Goal: Task Accomplishment & Management: Use online tool/utility

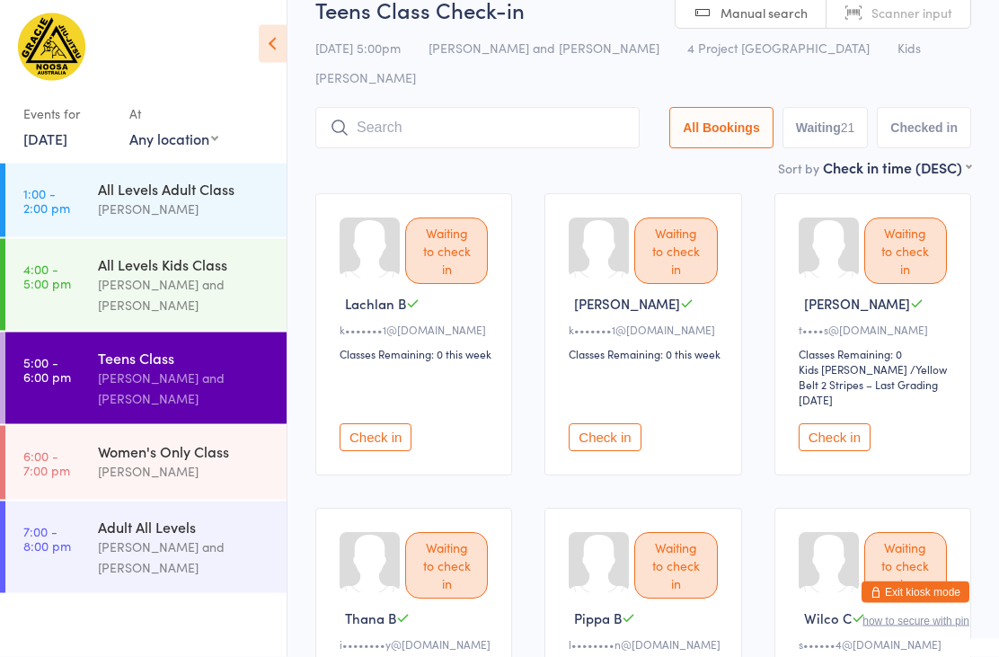
scroll to position [50, 0]
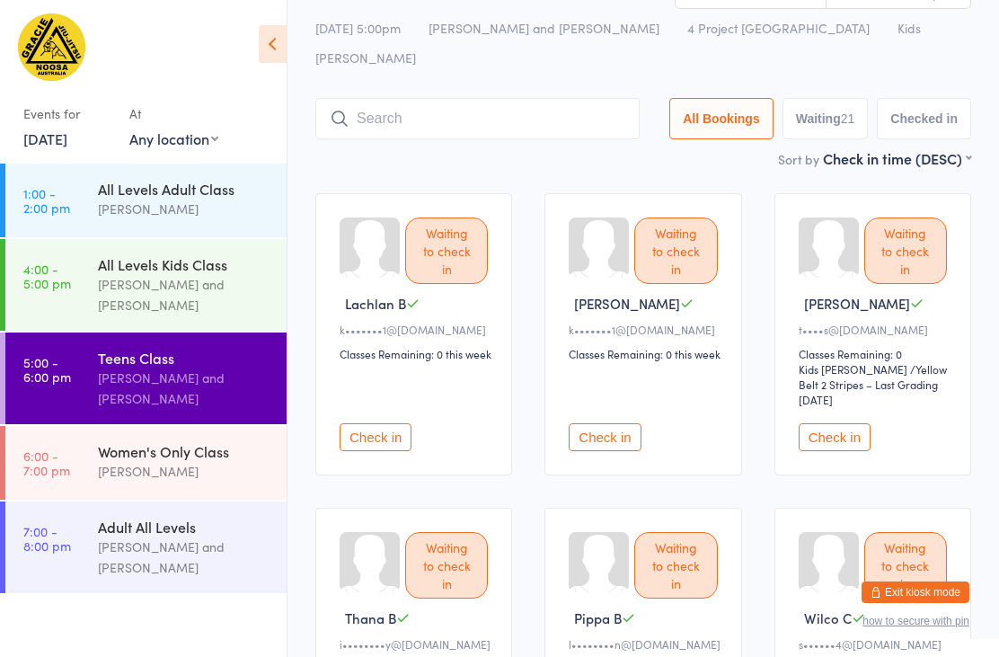
click at [617, 432] on button "Check in" at bounding box center [605, 437] width 72 height 28
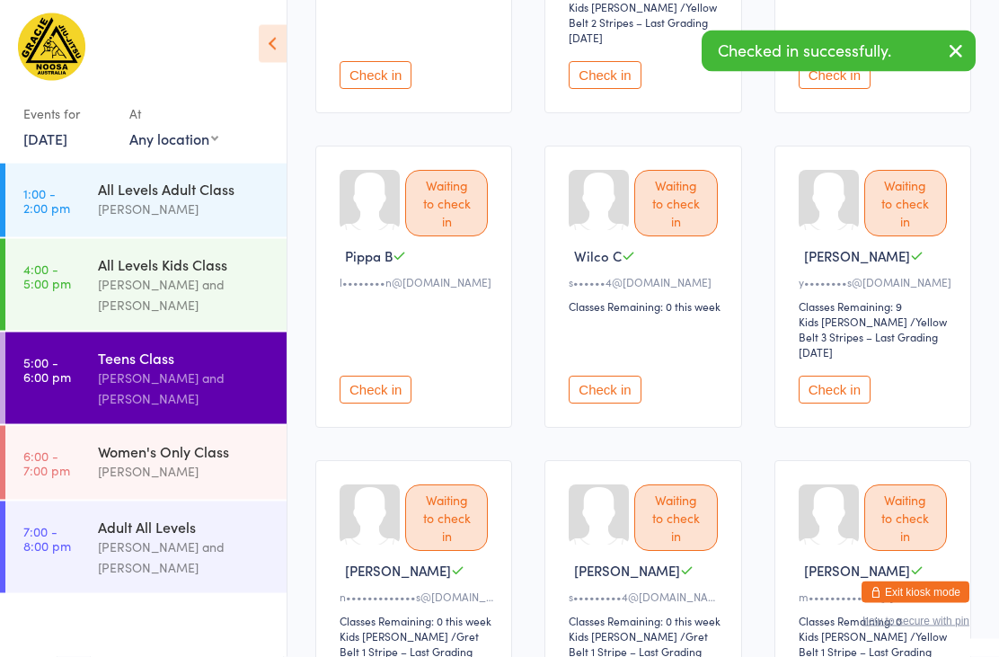
scroll to position [413, 0]
click at [824, 391] on button "Check in" at bounding box center [835, 389] width 72 height 28
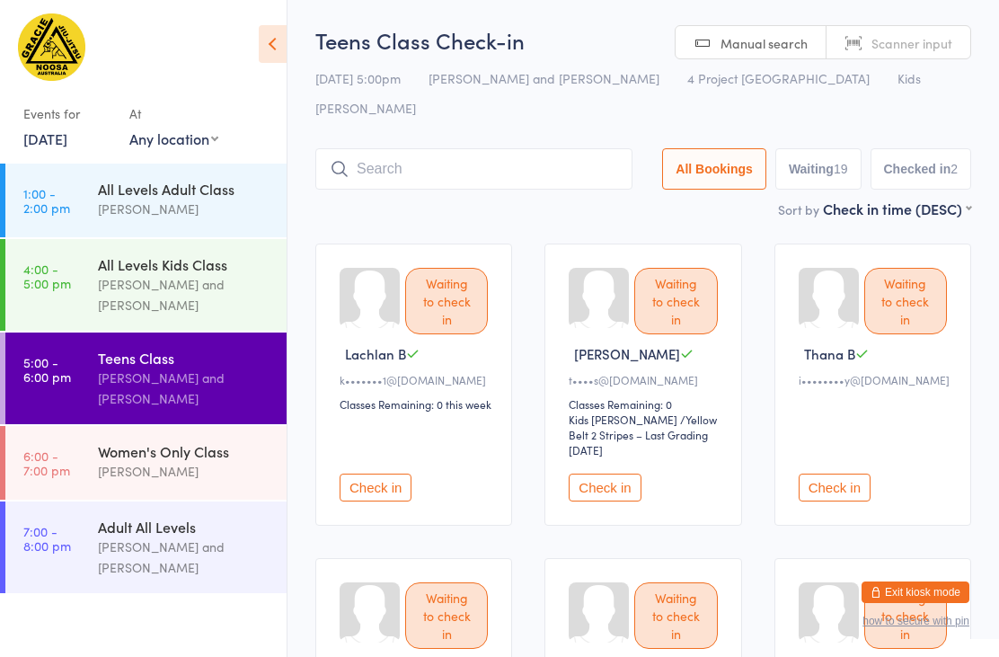
scroll to position [0, 0]
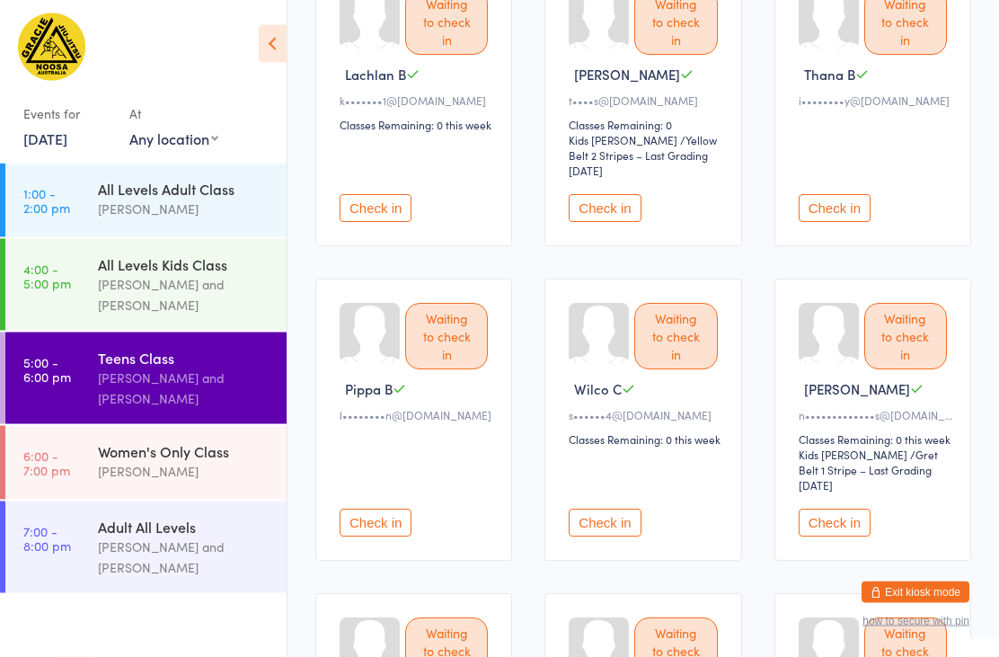
click at [373, 199] on button "Check in" at bounding box center [376, 209] width 72 height 28
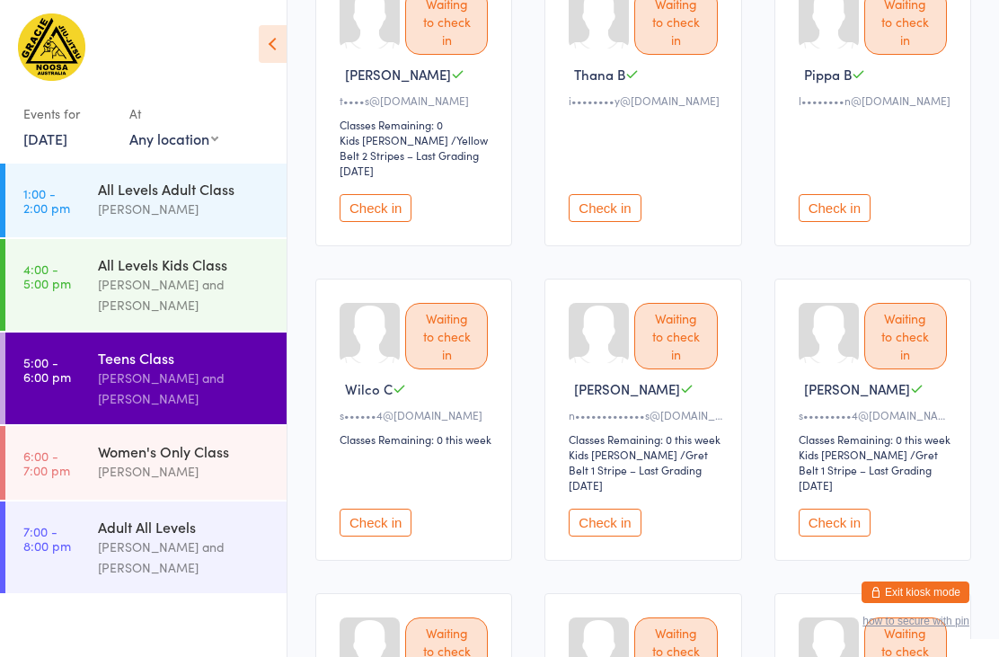
click at [405, 514] on button "Check in" at bounding box center [376, 523] width 72 height 28
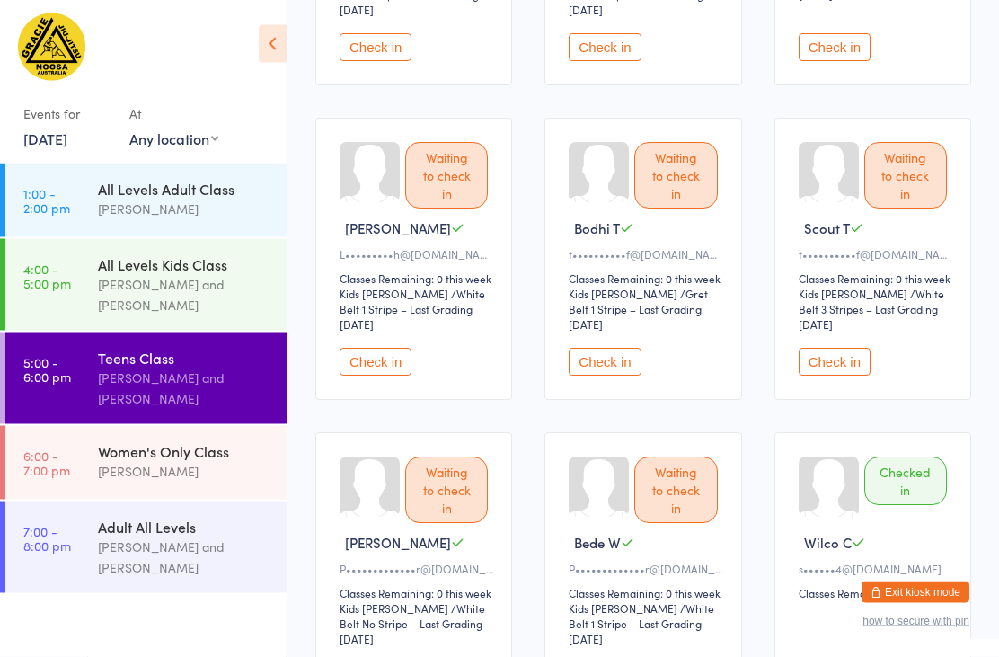
scroll to position [1384, 0]
click at [378, 370] on button "Check in" at bounding box center [376, 362] width 72 height 28
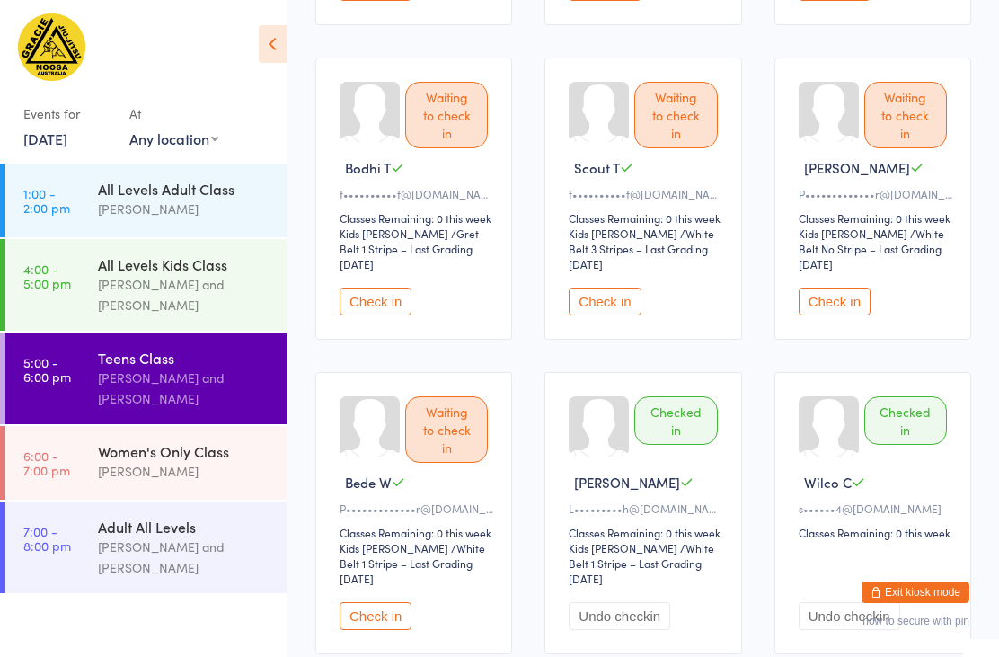
scroll to position [1447, 0]
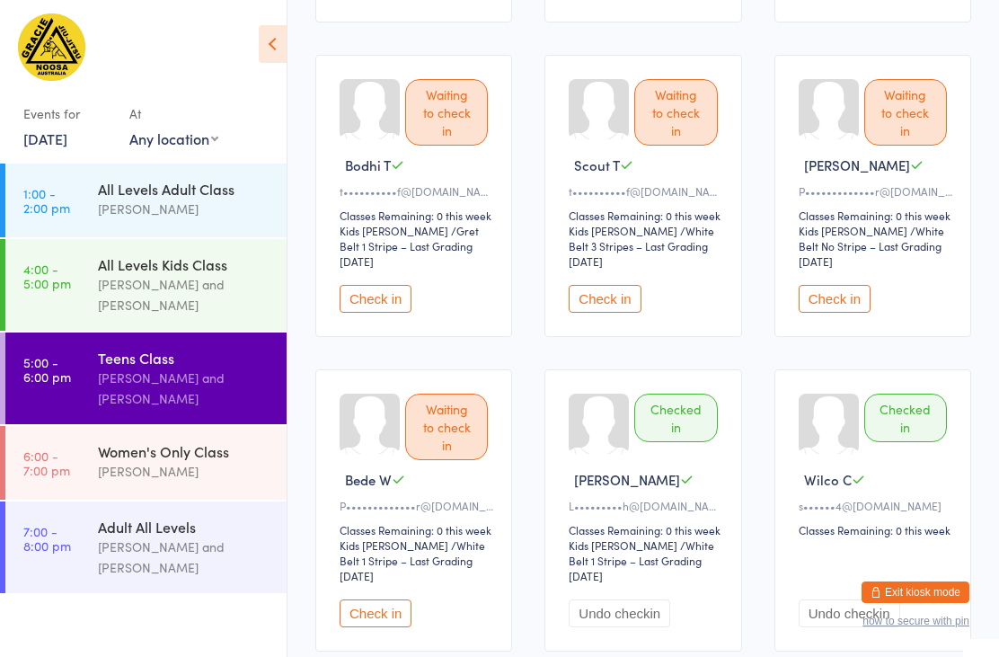
click at [390, 627] on button "Check in" at bounding box center [376, 614] width 72 height 28
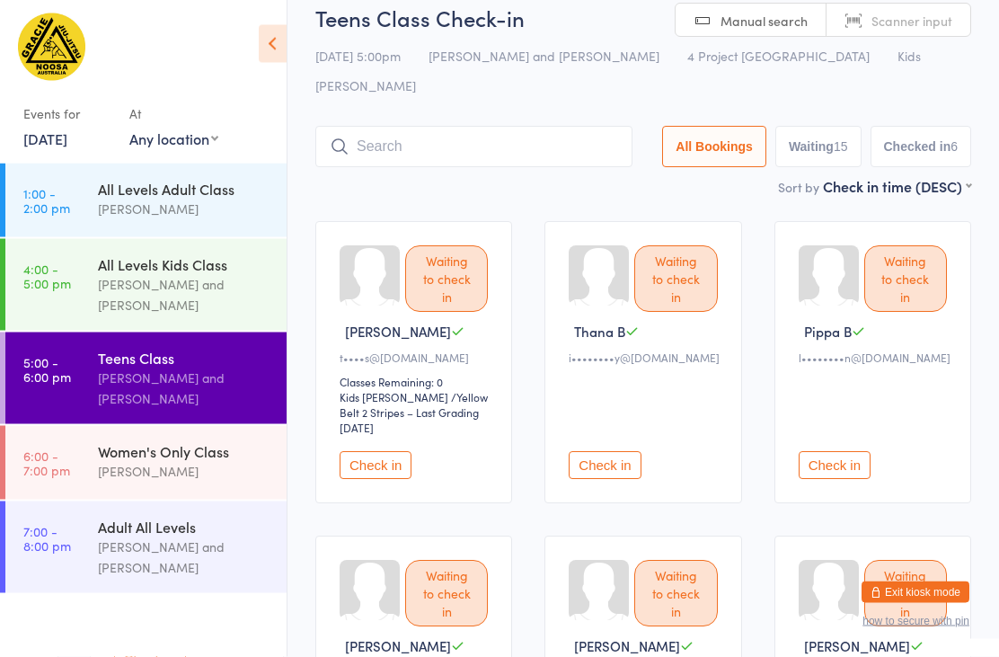
scroll to position [19, 0]
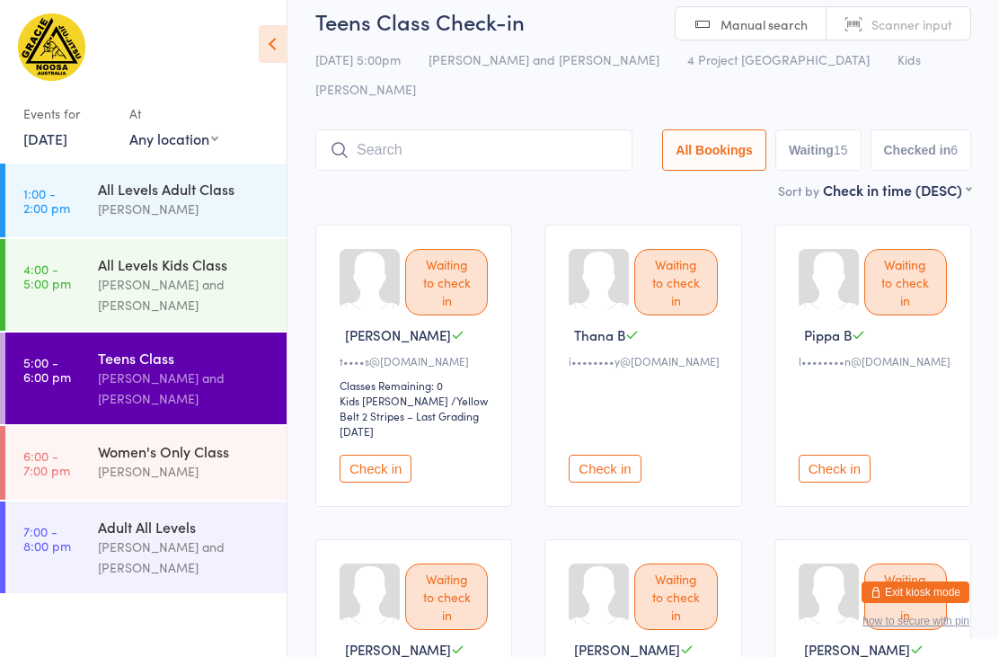
click at [521, 129] on input "search" at bounding box center [473, 149] width 317 height 41
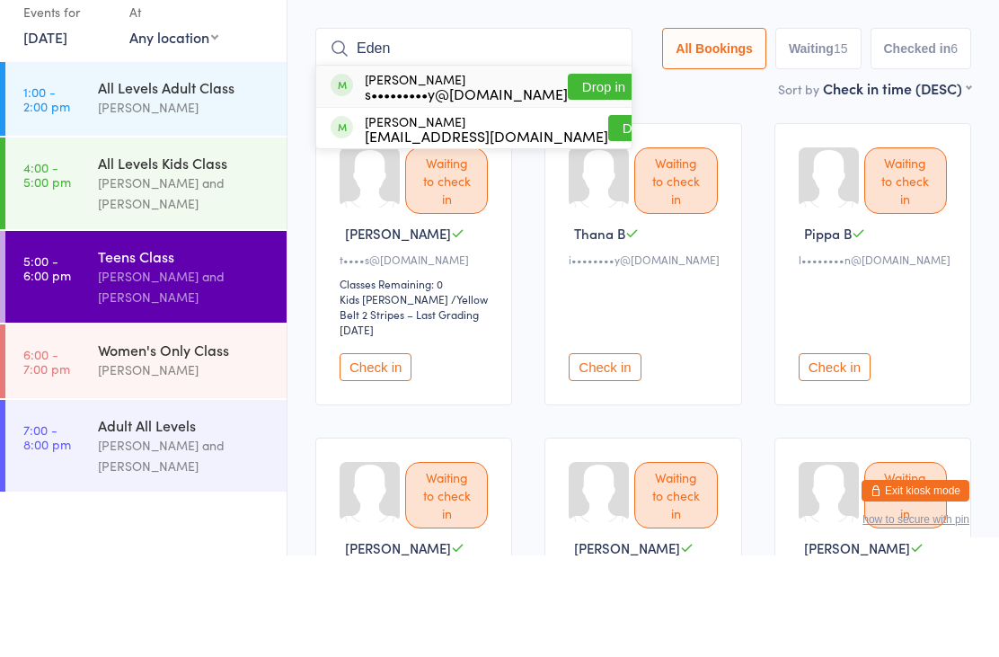
type input "Eden"
click at [573, 175] on button "Drop in" at bounding box center [604, 188] width 72 height 26
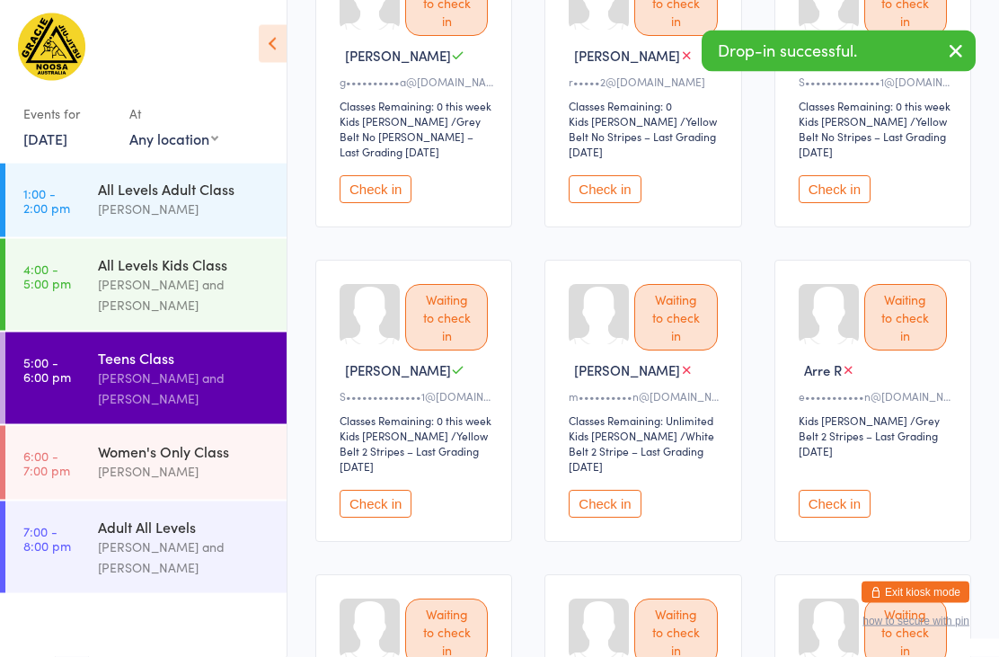
scroll to position [929, 0]
click at [598, 191] on button "Check in" at bounding box center [605, 187] width 72 height 28
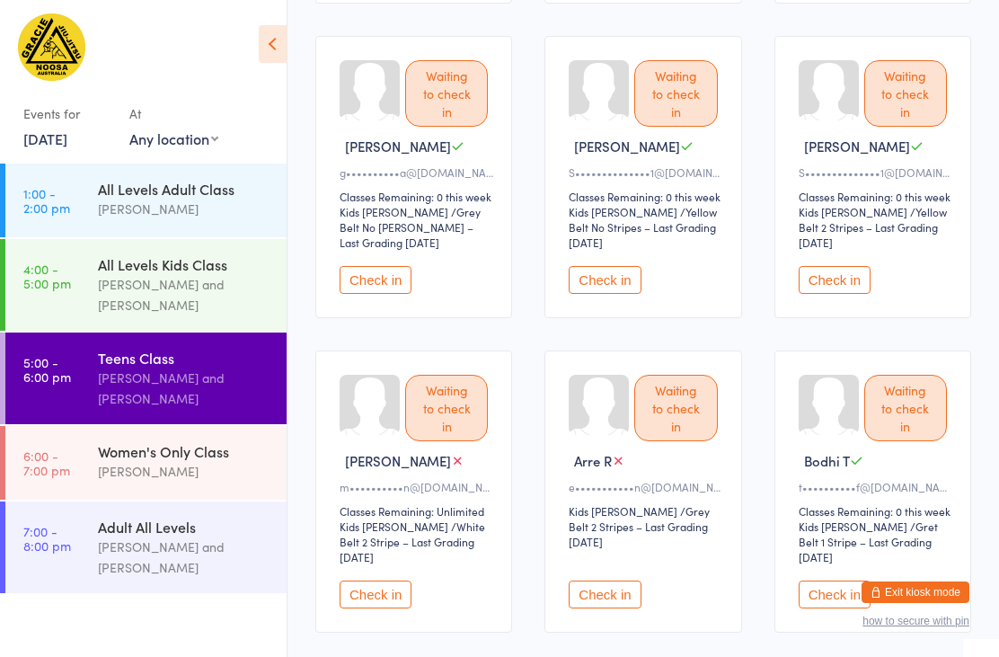
scroll to position [839, 0]
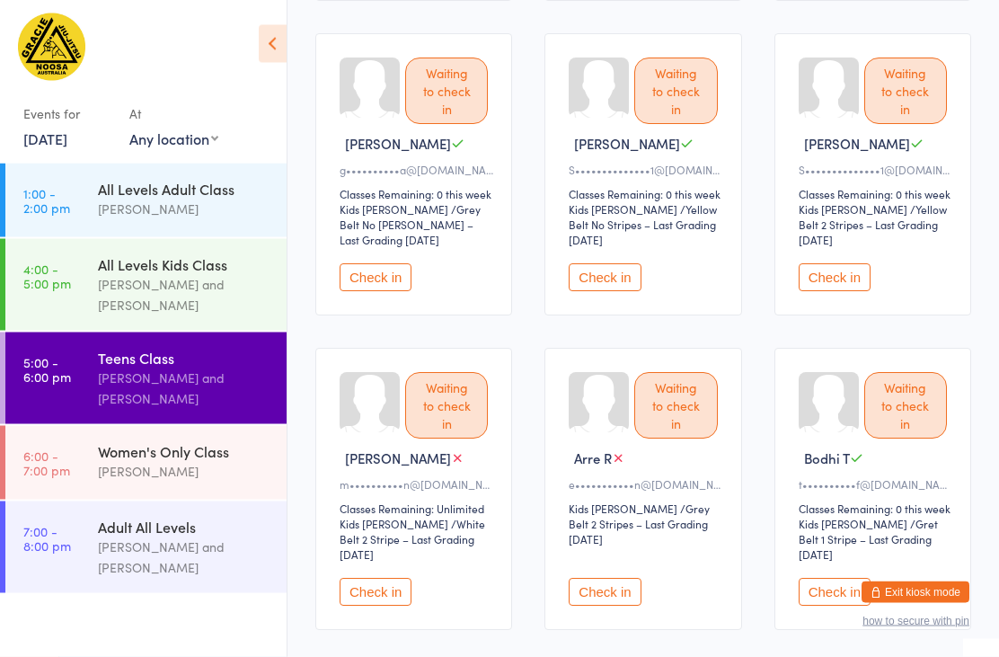
click at [848, 257] on div "Waiting to check in [PERSON_NAME] M S••••••••••••••1@[DOMAIN_NAME] Classes Rema…" at bounding box center [873, 175] width 197 height 282
click at [843, 280] on button "Check in" at bounding box center [835, 278] width 72 height 28
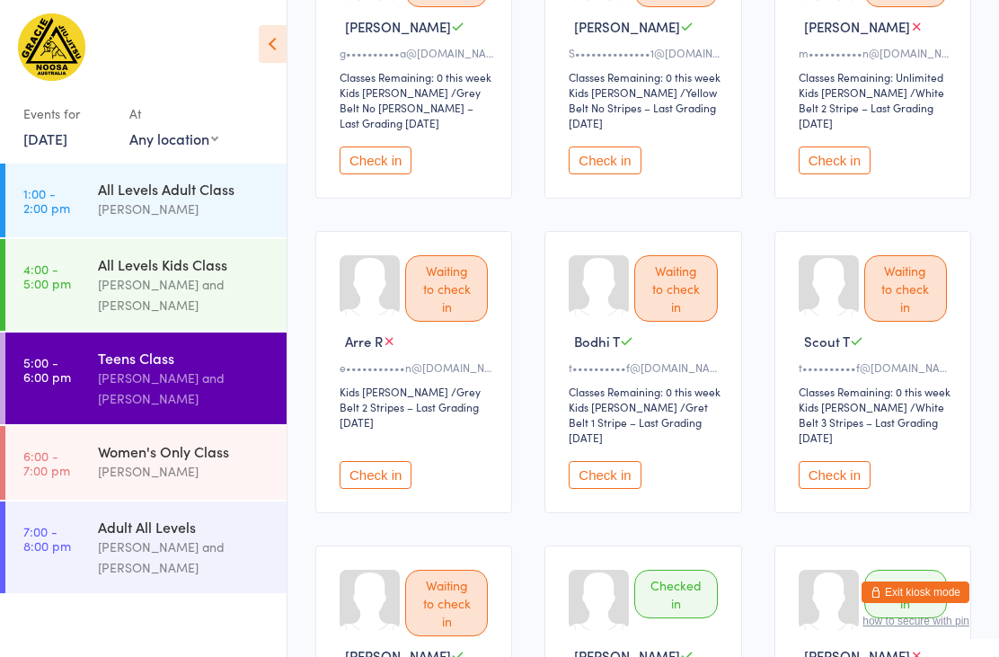
scroll to position [956, 0]
click at [843, 166] on button "Check in" at bounding box center [835, 161] width 72 height 28
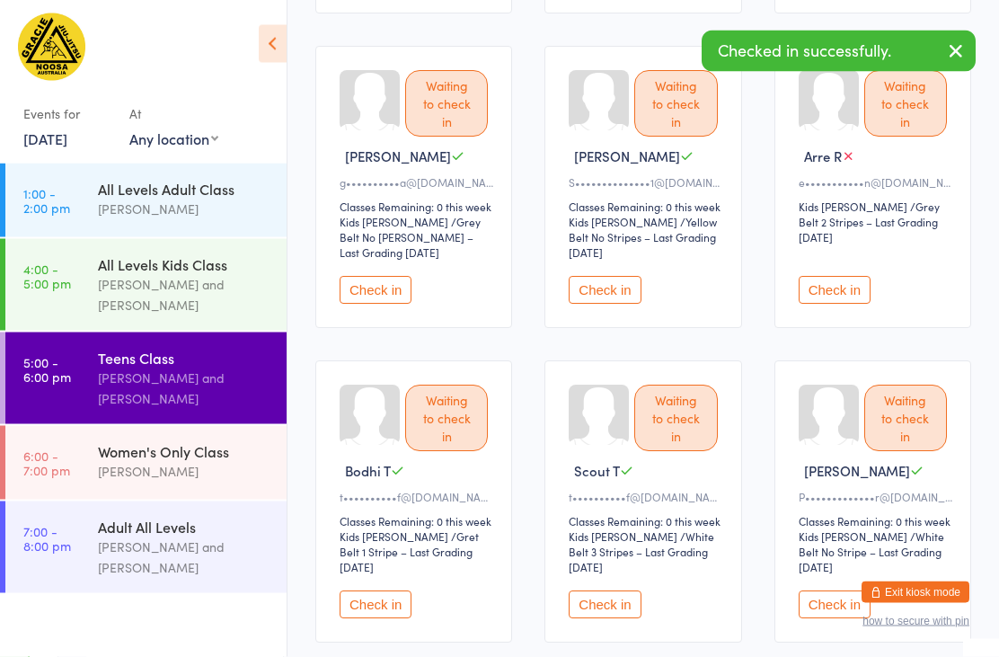
click at [843, 289] on button "Check in" at bounding box center [835, 291] width 72 height 28
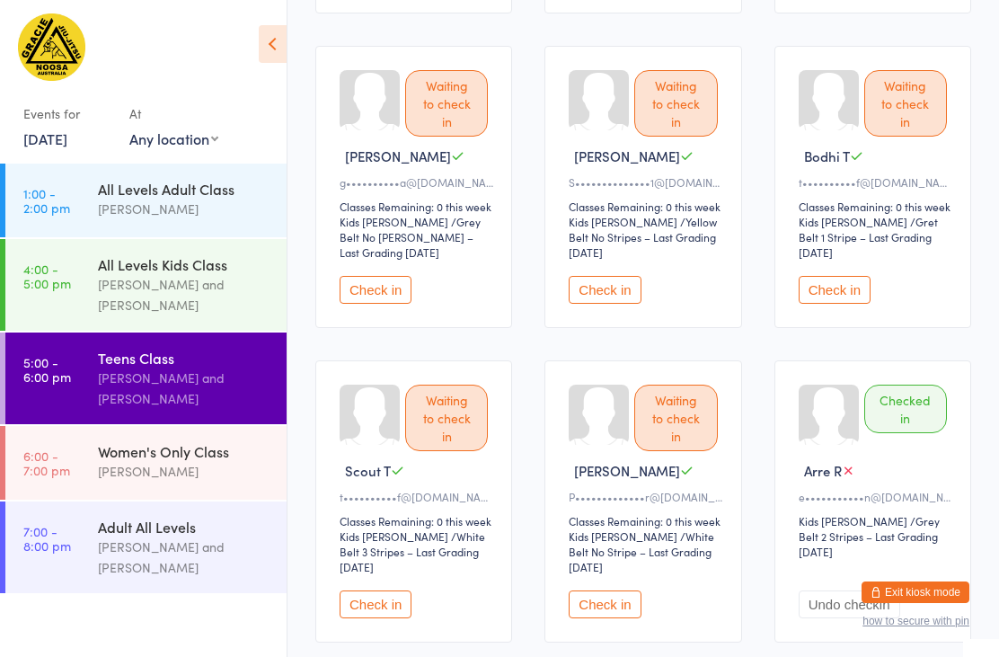
click at [849, 294] on button "Check in" at bounding box center [835, 290] width 72 height 28
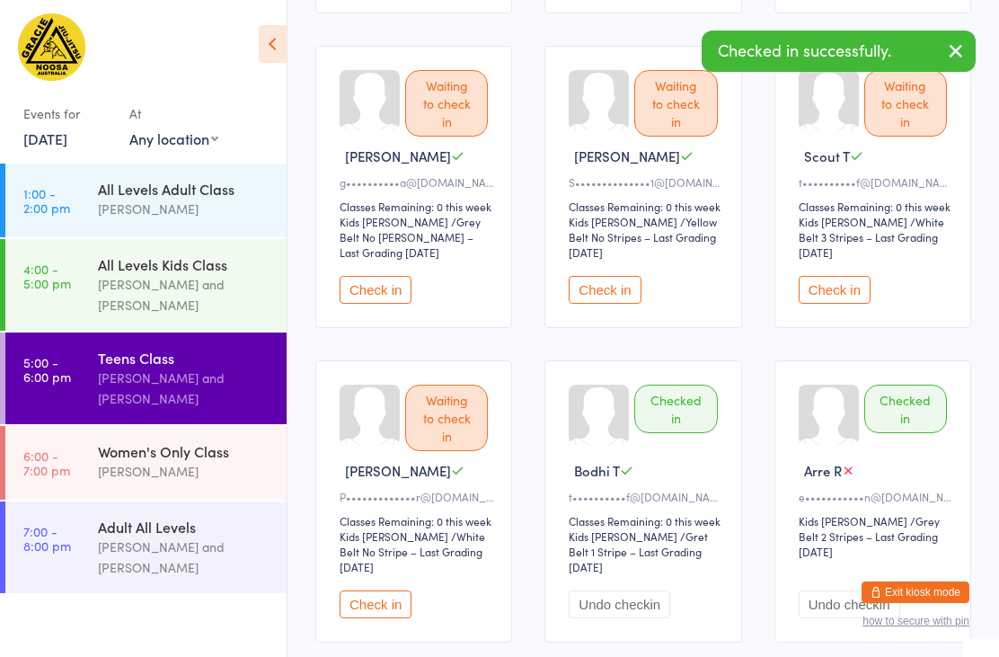
click at [839, 294] on button "Check in" at bounding box center [835, 290] width 72 height 28
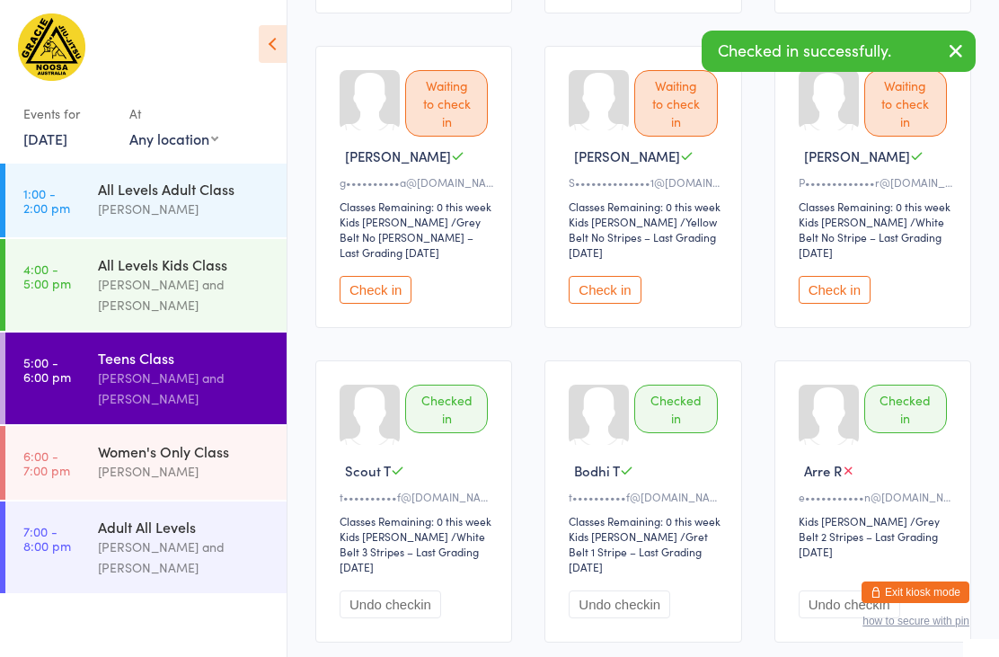
click at [360, 290] on button "Check in" at bounding box center [376, 290] width 72 height 28
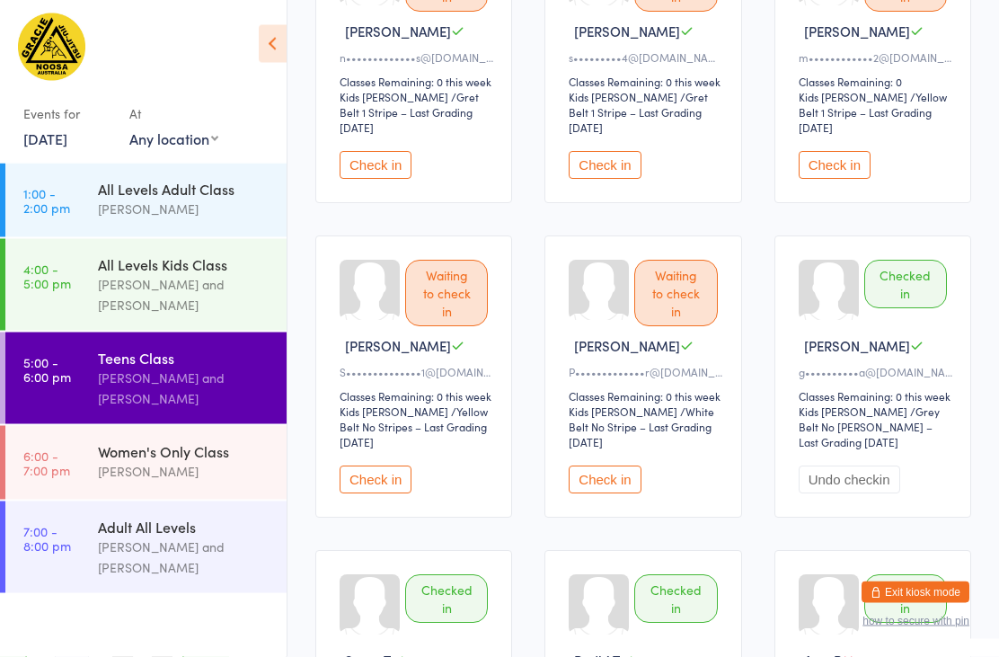
scroll to position [638, 0]
click at [613, 479] on button "Check in" at bounding box center [605, 479] width 72 height 28
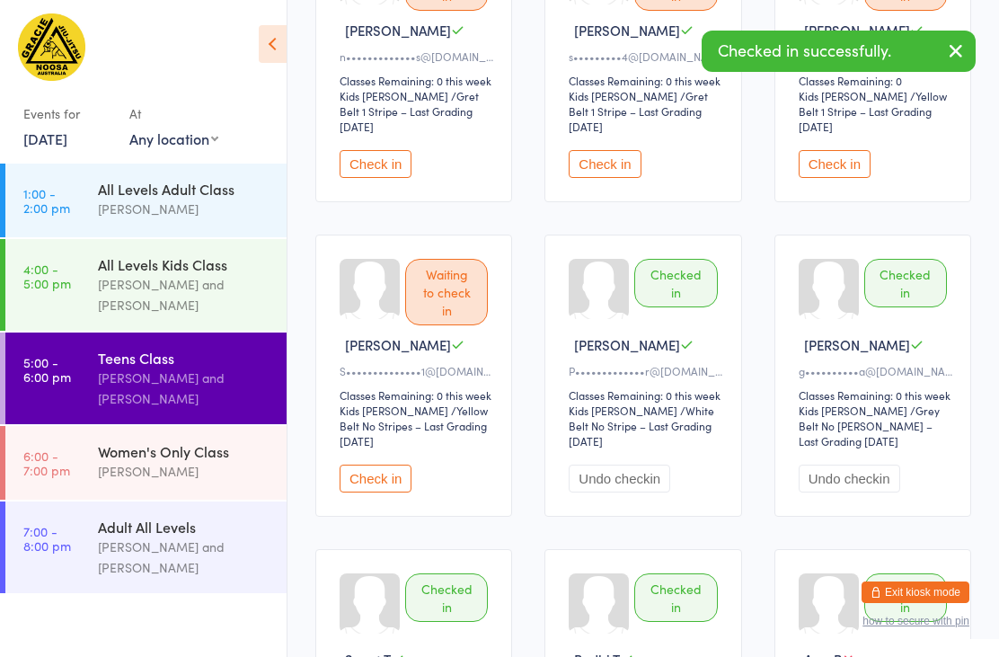
click at [362, 486] on button "Check in" at bounding box center [376, 479] width 72 height 28
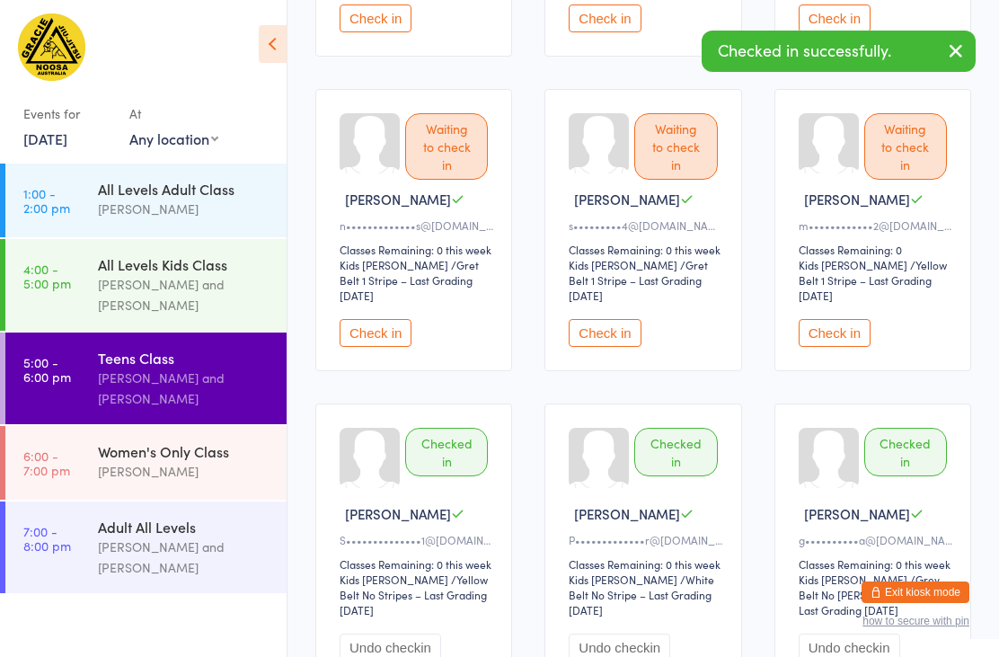
scroll to position [467, 0]
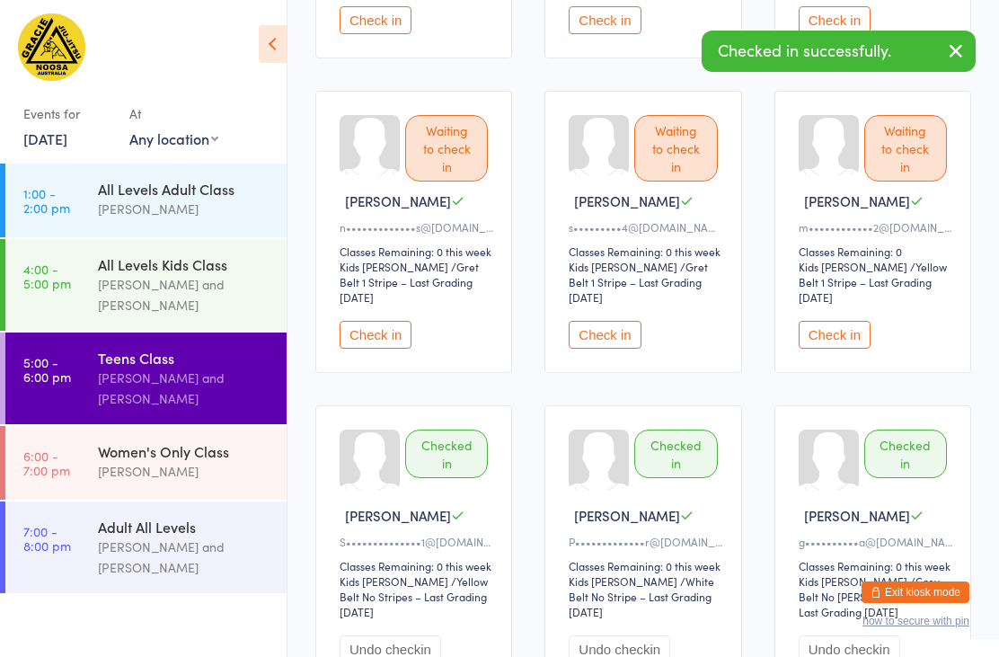
click at [629, 321] on button "Check in" at bounding box center [605, 335] width 72 height 28
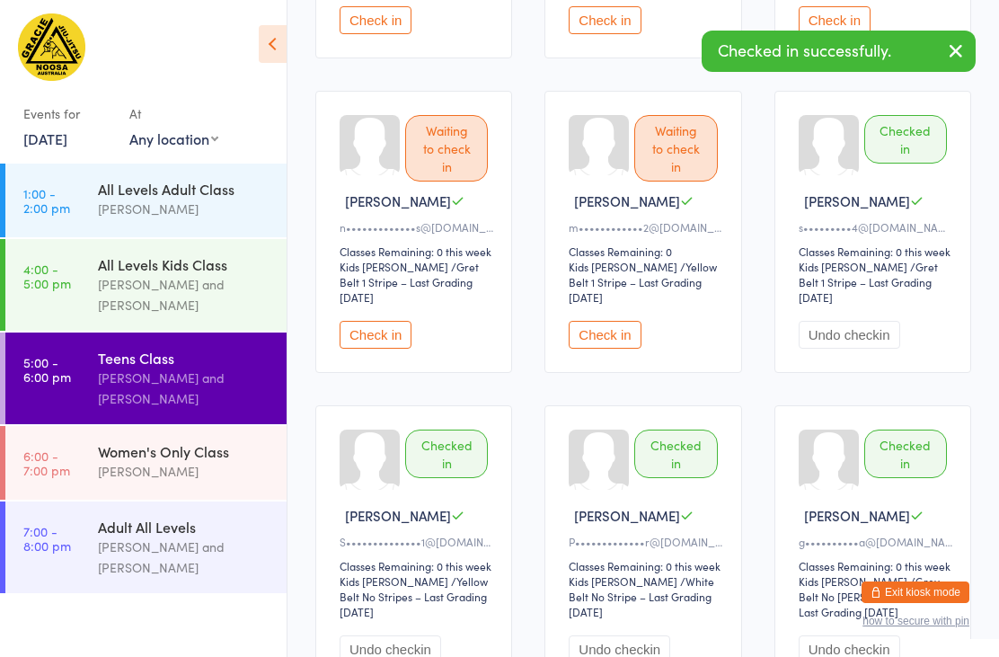
click at [615, 323] on button "Check in" at bounding box center [605, 335] width 72 height 28
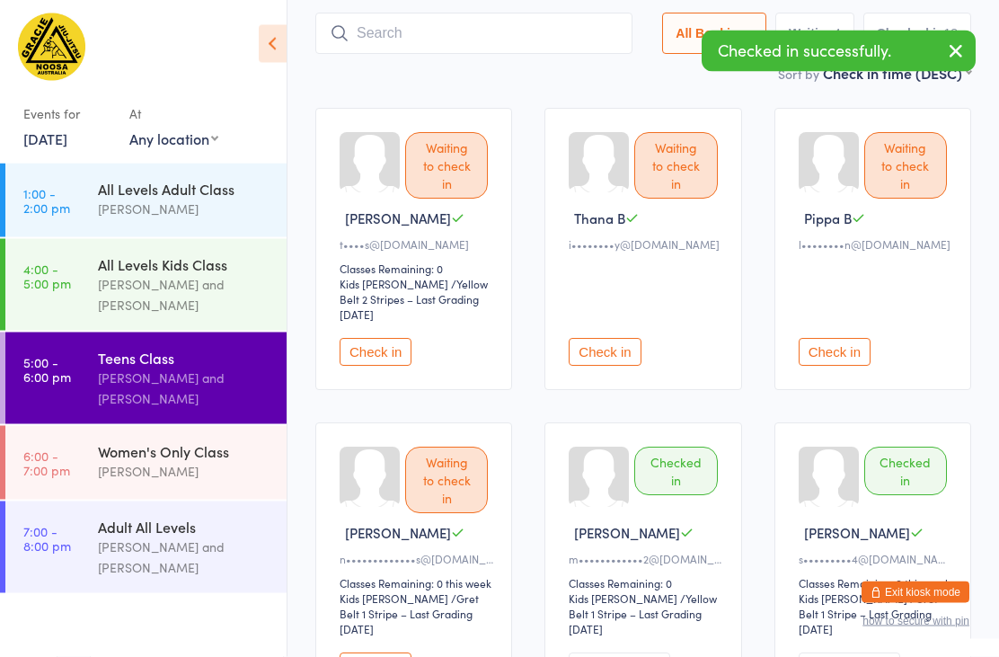
scroll to position [70, 0]
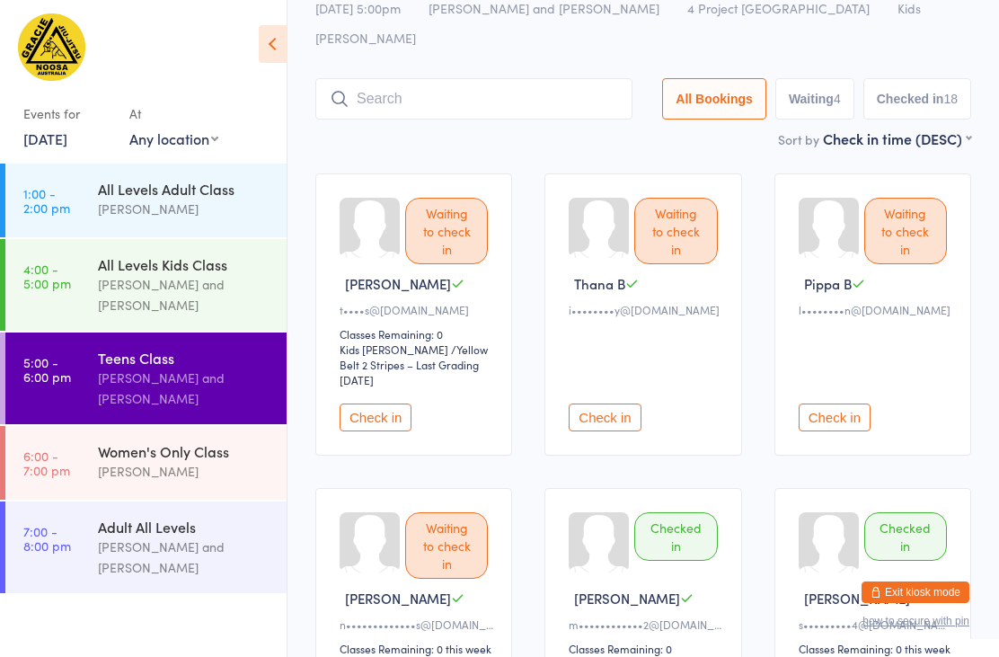
click at [834, 404] on button "Check in" at bounding box center [835, 418] width 72 height 28
